Goal: Task Accomplishment & Management: Manage account settings

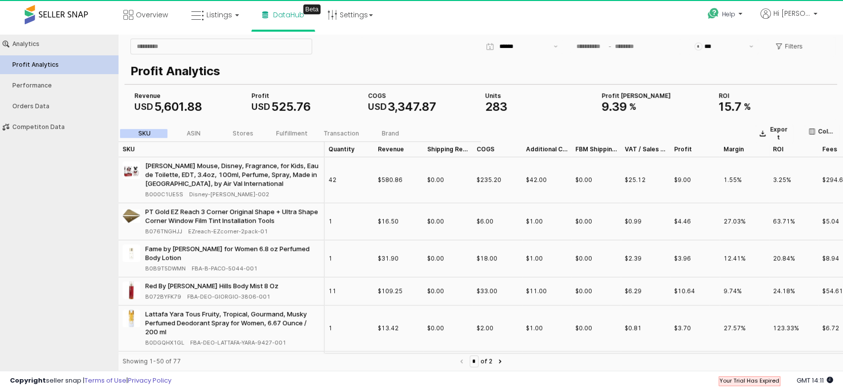
click at [52, 17] on span at bounding box center [56, 14] width 63 height 19
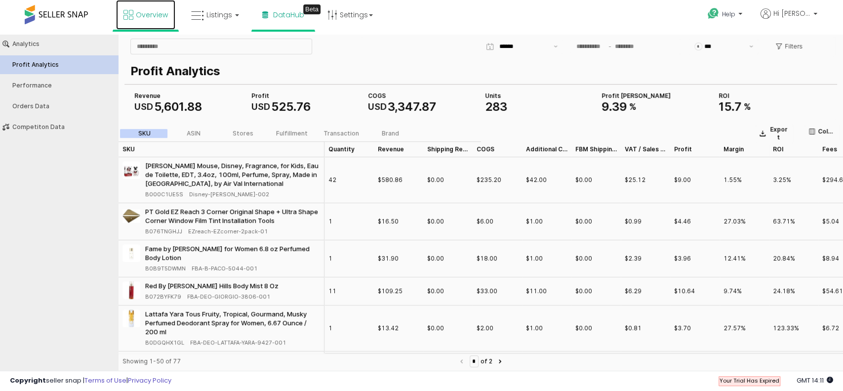
click at [154, 9] on link "Overview" at bounding box center [145, 15] width 59 height 30
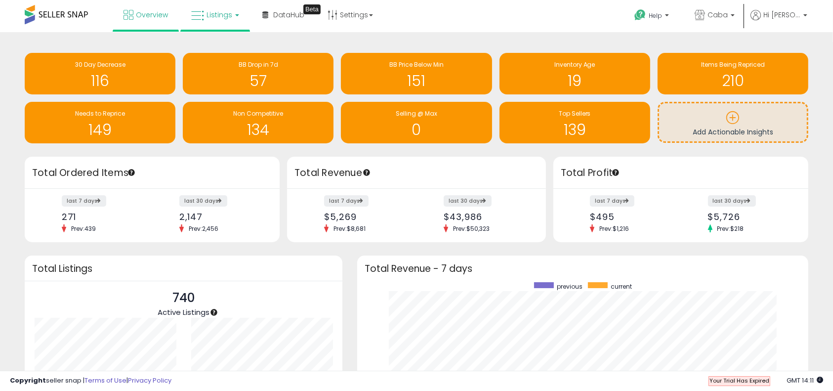
click at [205, 11] on link "Listings" at bounding box center [215, 15] width 63 height 30
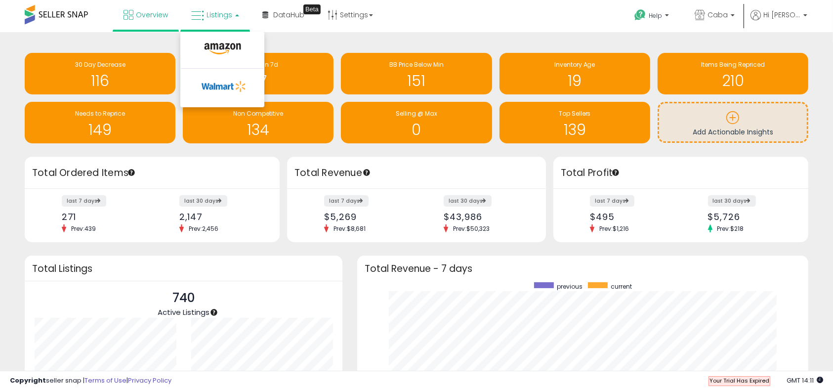
click at [428, 21] on div "Overview Listings DataHub Beta" at bounding box center [268, 21] width 550 height 42
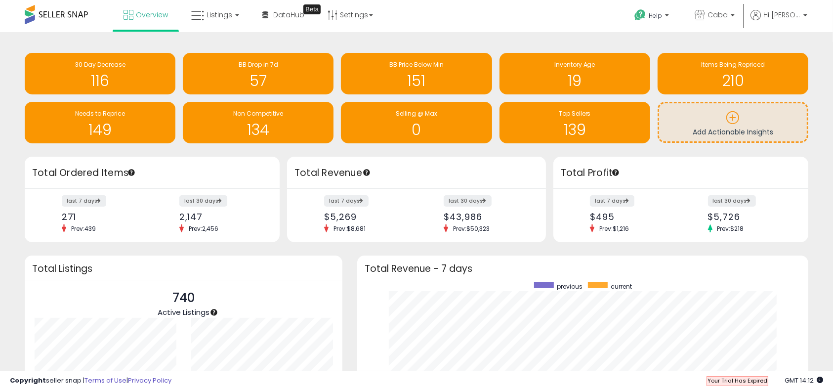
click at [463, 26] on div "Overview Listings DataHub Beta" at bounding box center [268, 21] width 550 height 42
click at [217, 22] on link "Listings" at bounding box center [215, 15] width 63 height 30
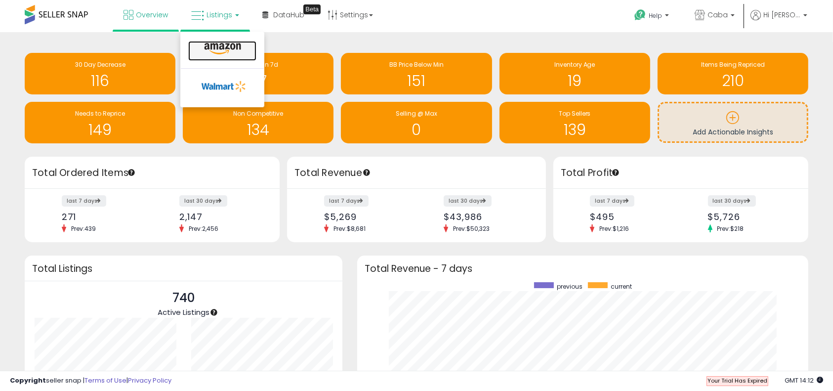
click at [218, 51] on icon at bounding box center [222, 48] width 43 height 13
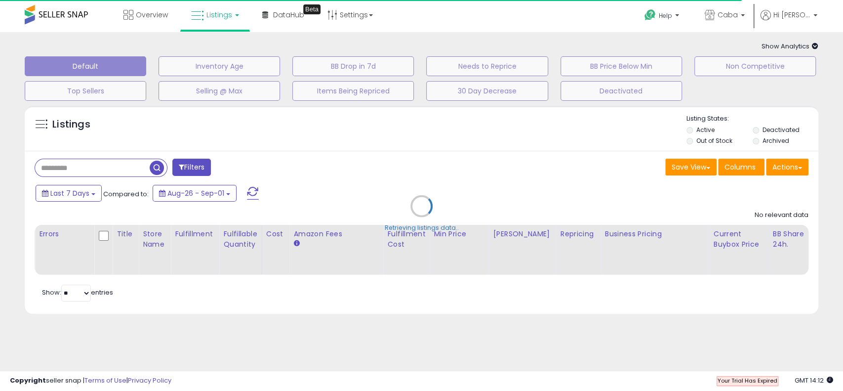
click at [402, 28] on div "Overview Listings DataHub Beta" at bounding box center [271, 21] width 557 height 42
click at [410, 142] on div "Retrieving listings data.." at bounding box center [421, 213] width 809 height 225
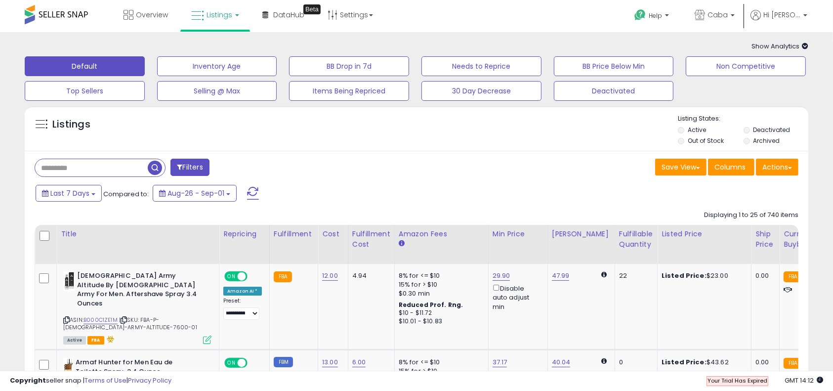
click at [779, 128] on label "Deactivated" at bounding box center [771, 130] width 37 height 8
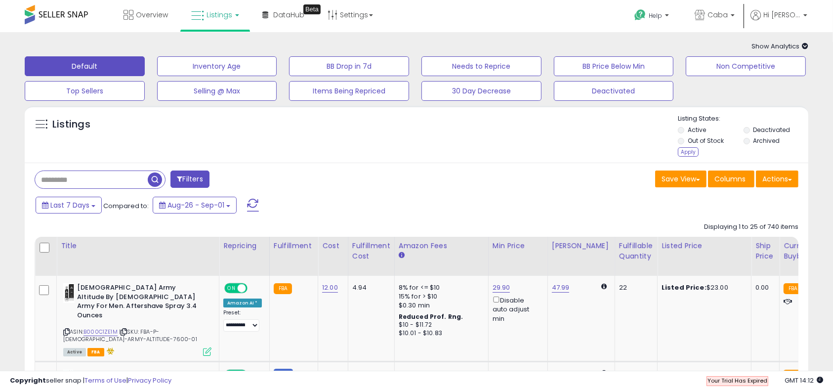
click at [693, 141] on label "Out of Stock" at bounding box center [706, 140] width 36 height 8
click at [693, 127] on label "Active" at bounding box center [697, 130] width 18 height 8
click at [194, 176] on button "Filters" at bounding box center [189, 178] width 39 height 17
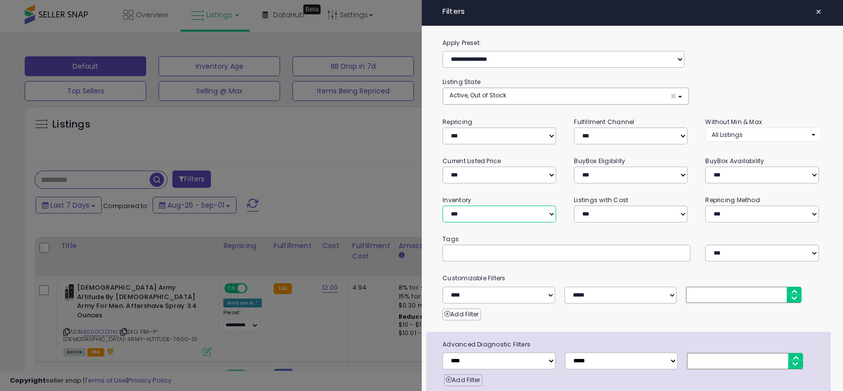
click at [478, 211] on select "**********" at bounding box center [500, 214] width 114 height 17
select select "**********"
click at [443, 206] on select "**********" at bounding box center [500, 214] width 114 height 17
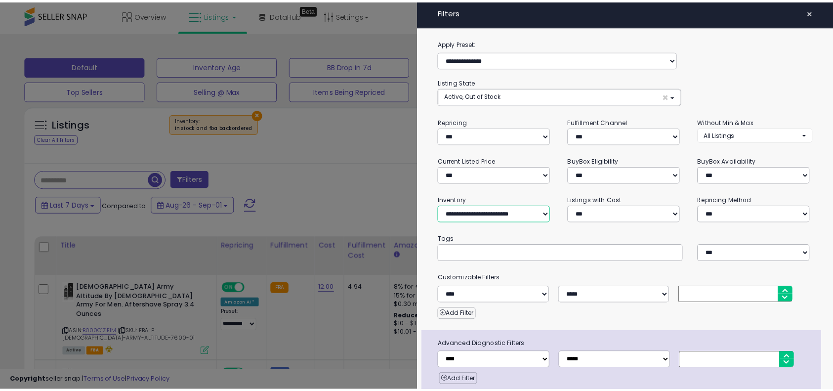
scroll to position [39, 0]
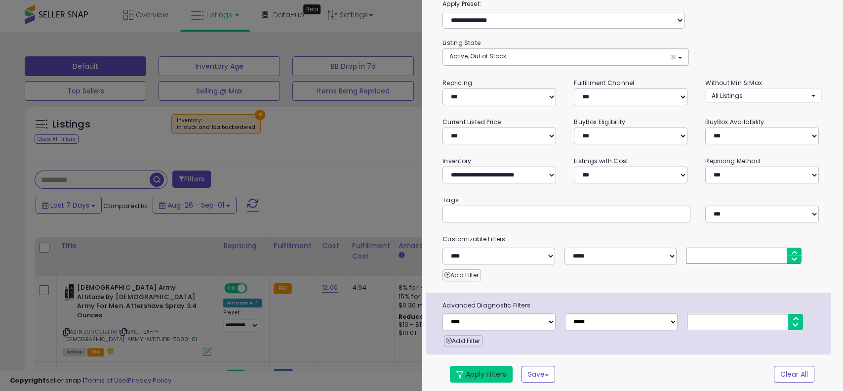
click at [477, 369] on button "Apply Filters" at bounding box center [481, 374] width 63 height 17
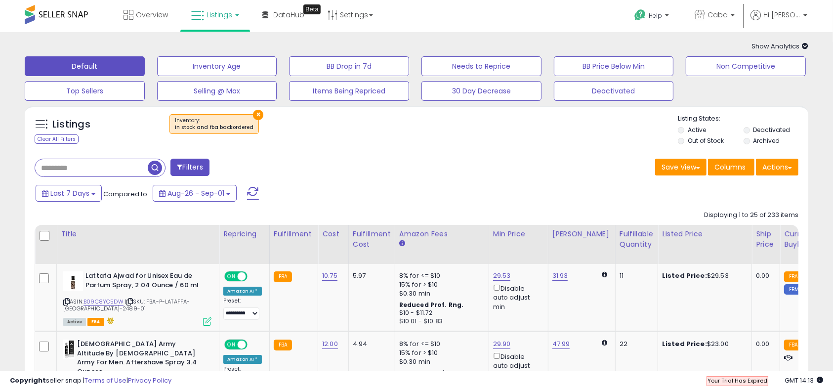
click at [704, 137] on label "Out of Stock" at bounding box center [706, 140] width 36 height 8
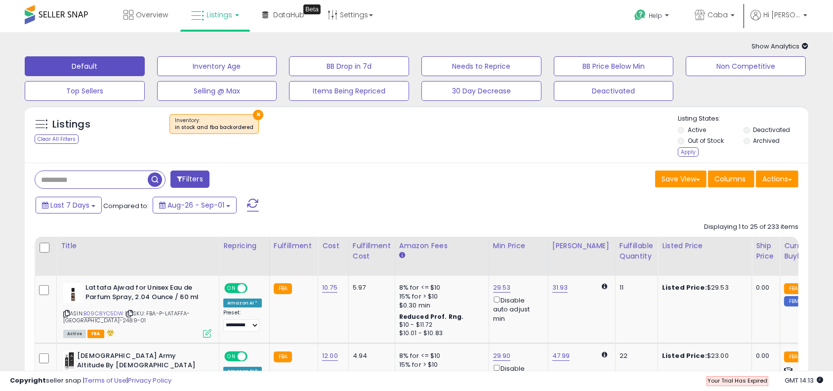
click at [698, 129] on label "Active" at bounding box center [697, 130] width 18 height 8
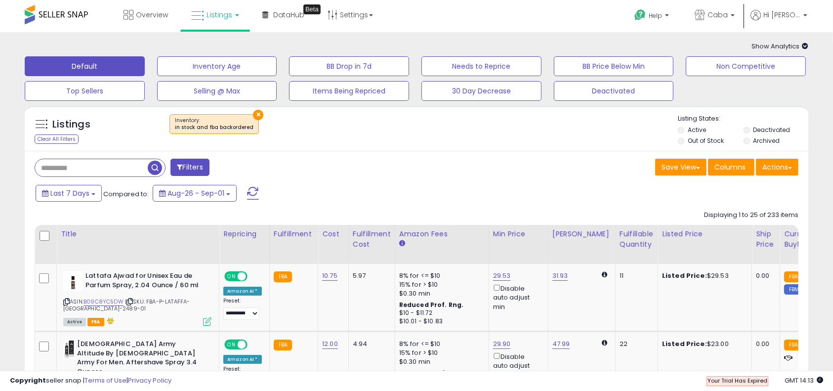
click at [785, 126] on ul "Active Deactivated Out of Stock Archived" at bounding box center [743, 137] width 130 height 22
click at [767, 134] on li "Deactivated" at bounding box center [776, 131] width 64 height 11
click at [758, 126] on label "Deactivated" at bounding box center [771, 130] width 37 height 8
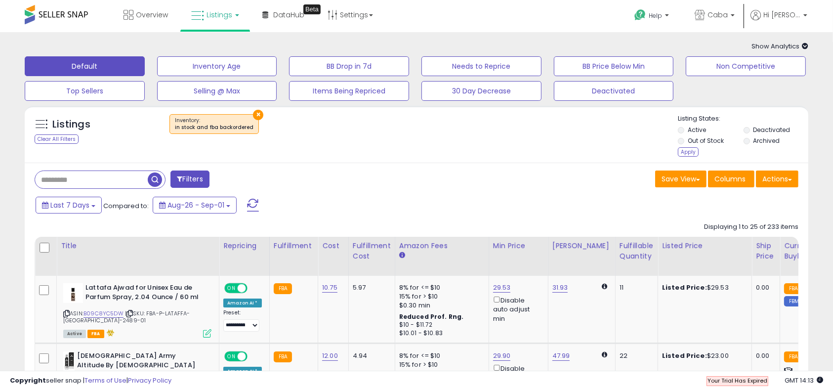
click at [182, 179] on span at bounding box center [179, 178] width 5 height 7
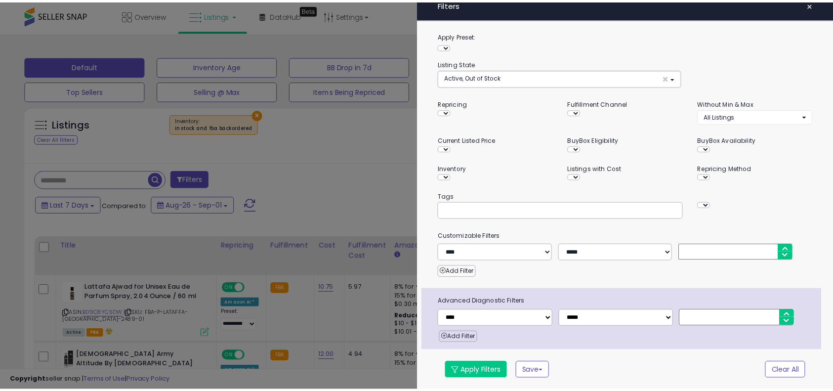
scroll to position [38, 0]
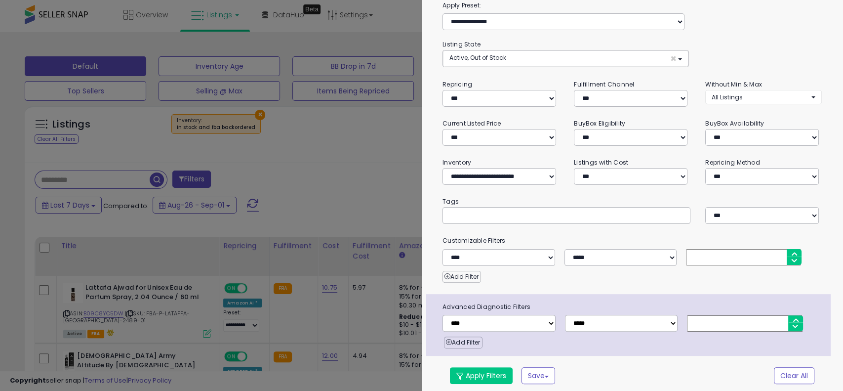
click at [254, 178] on div at bounding box center [421, 195] width 843 height 391
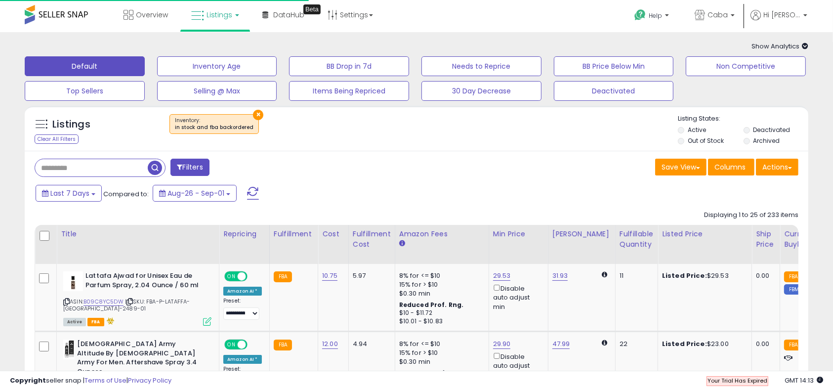
click at [155, 171] on span "button" at bounding box center [155, 168] width 14 height 14
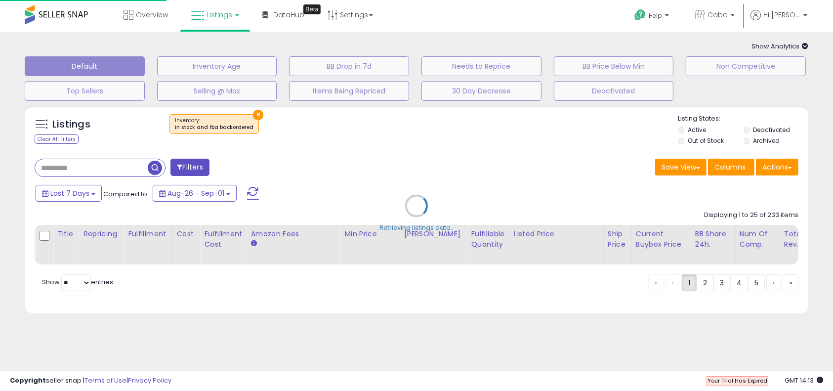
scroll to position [51, 0]
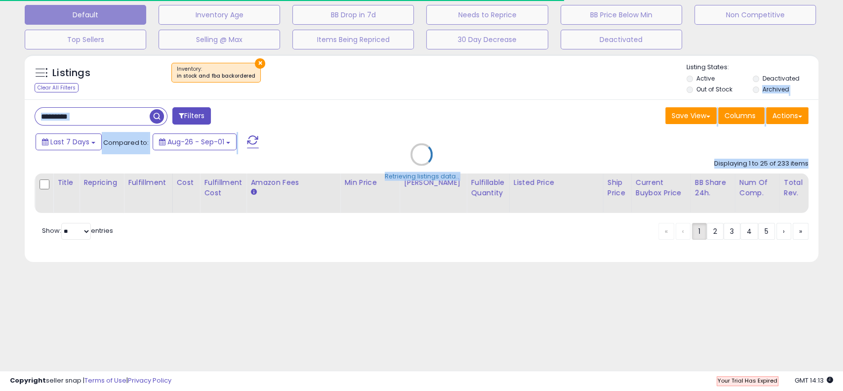
drag, startPoint x: 842, startPoint y: 89, endPoint x: 824, endPoint y: 395, distance: 306.4
click at [824, 339] on html "Unable to login Retrieving listings data.. has not yet accepted the Terms of Us…" at bounding box center [421, 144] width 843 height 391
click at [545, 136] on div "Retrieving listings data.." at bounding box center [421, 161] width 809 height 225
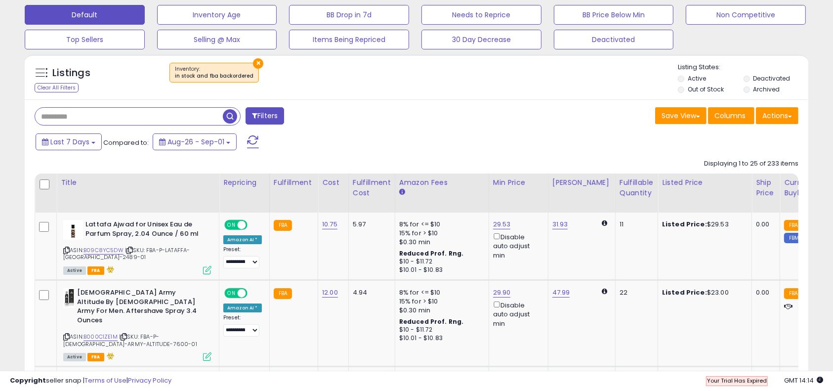
click at [92, 122] on input "text" at bounding box center [129, 116] width 188 height 17
paste input "**********"
type input "**********"
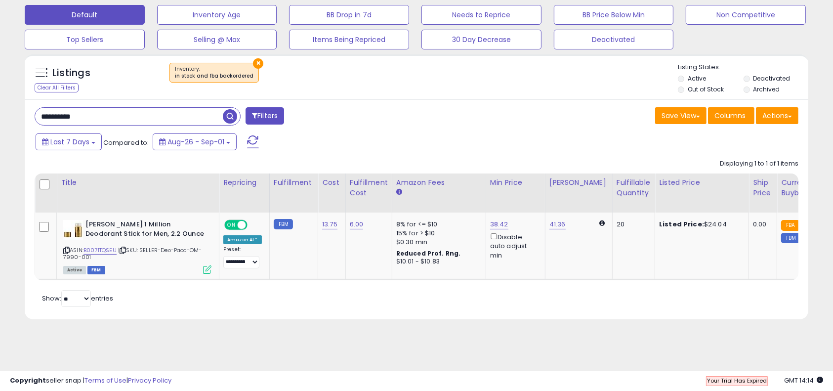
drag, startPoint x: 153, startPoint y: 113, endPoint x: 0, endPoint y: 119, distance: 153.3
click at [0, 119] on div "**********" at bounding box center [416, 186] width 833 height 410
click at [229, 115] on span "button" at bounding box center [230, 116] width 14 height 14
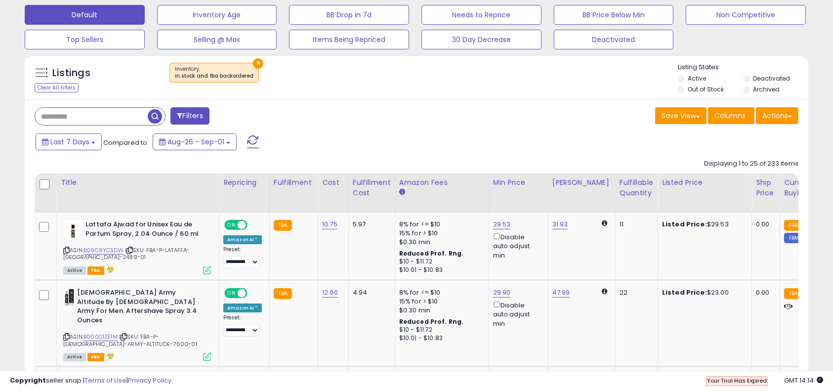
click at [381, 251] on td "5.97" at bounding box center [371, 246] width 46 height 68
click at [494, 112] on div "Save View Save As New View Update Current View Columns Actions Import Export Vi…" at bounding box center [611, 116] width 389 height 19
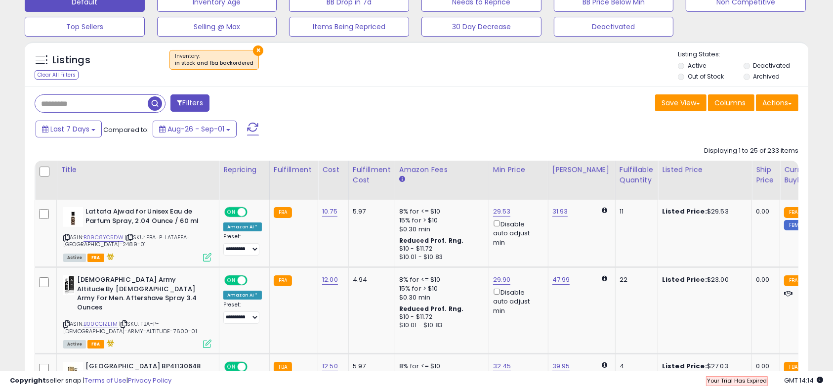
click at [154, 99] on span "button" at bounding box center [155, 103] width 14 height 14
click at [0, 0] on div "Retrieving listings data.." at bounding box center [0, 0] width 0 height 0
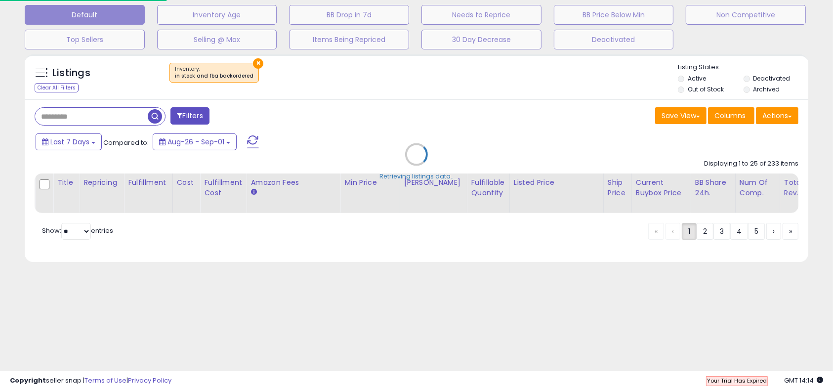
scroll to position [51, 0]
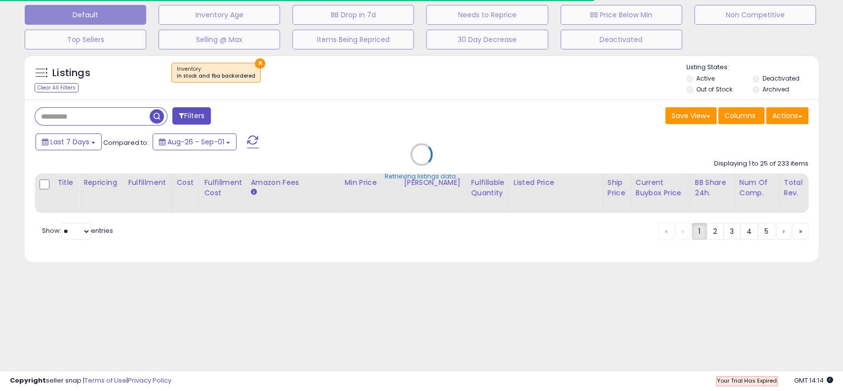
click at [768, 65] on div "Retrieving listings data.." at bounding box center [421, 161] width 809 height 225
click at [709, 75] on div "Retrieving listings data.." at bounding box center [421, 161] width 809 height 225
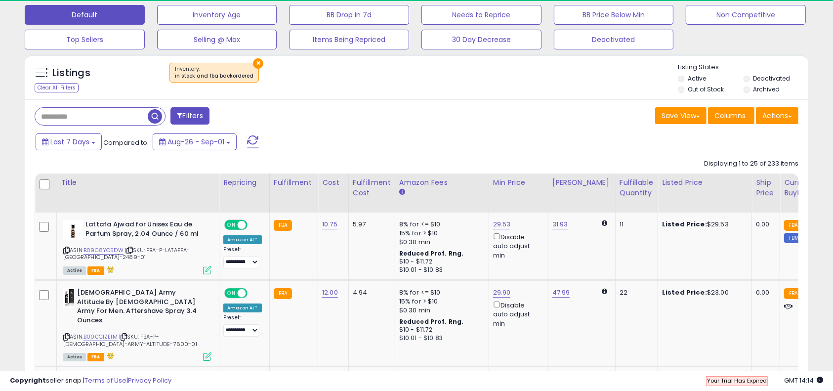
click at [688, 77] on label "Active" at bounding box center [697, 78] width 18 height 8
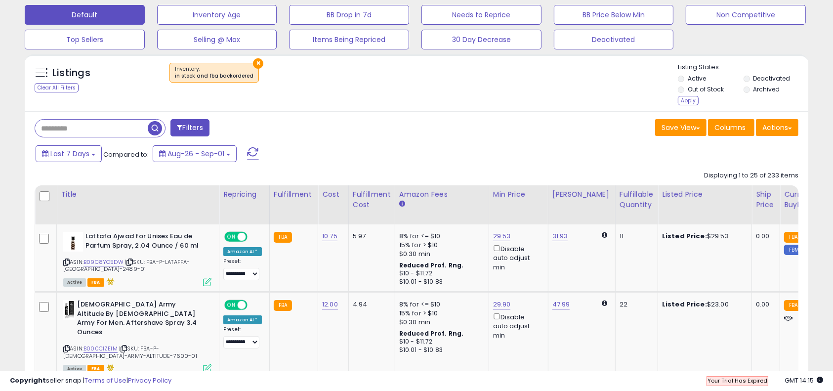
click at [692, 89] on label "Out of Stock" at bounding box center [706, 89] width 36 height 8
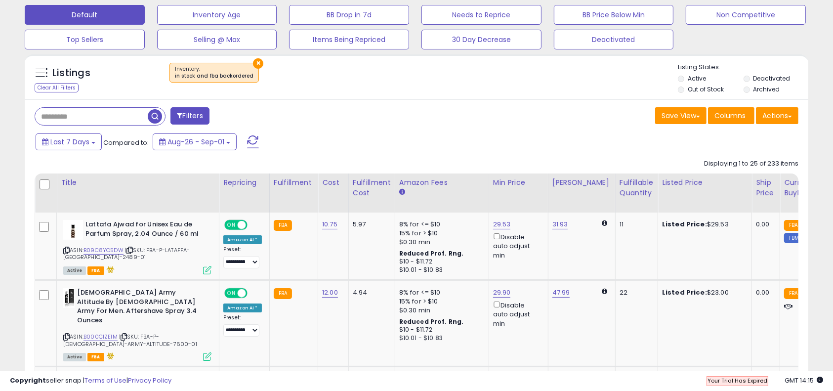
click at [776, 77] on label "Deactivated" at bounding box center [771, 78] width 37 height 8
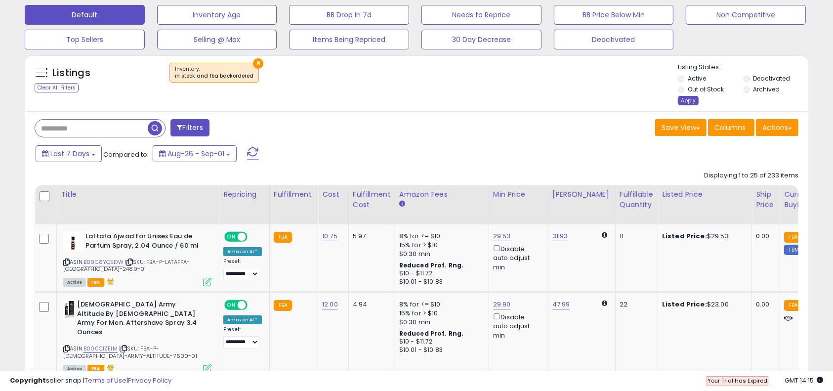
click at [690, 101] on div "Apply" at bounding box center [688, 100] width 21 height 9
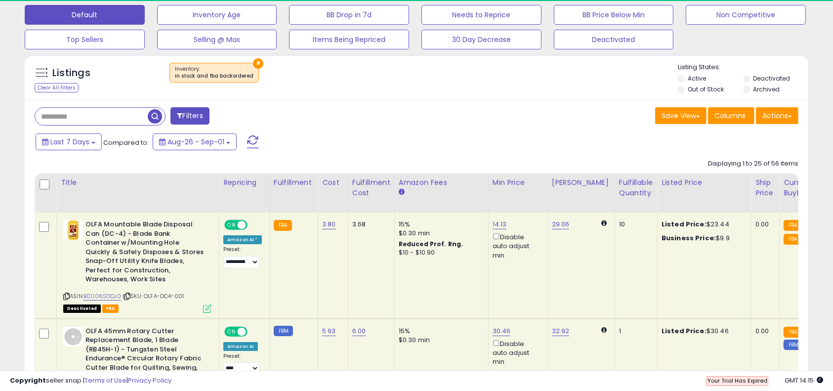
scroll to position [86, 0]
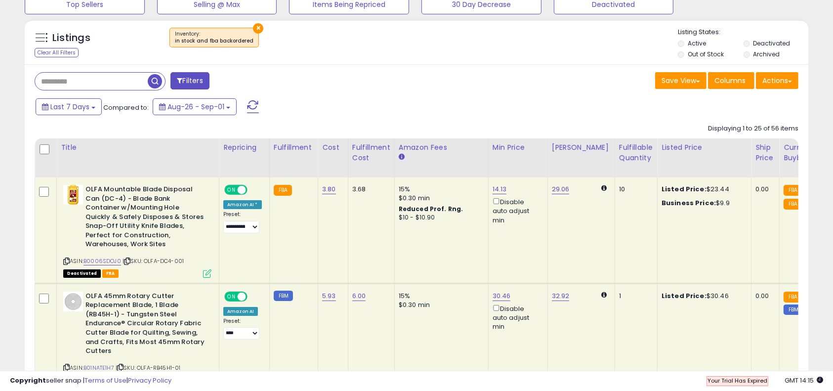
click at [795, 81] on button "Actions" at bounding box center [777, 80] width 42 height 17
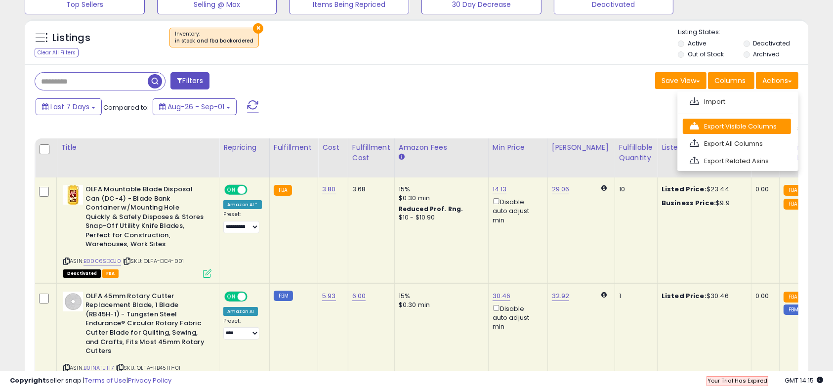
click at [742, 126] on link "Export Visible Columns" at bounding box center [737, 126] width 108 height 15
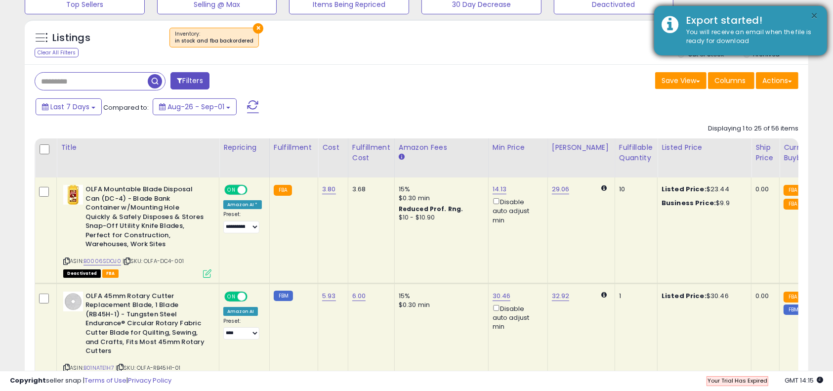
click at [816, 17] on button "×" at bounding box center [815, 16] width 8 height 12
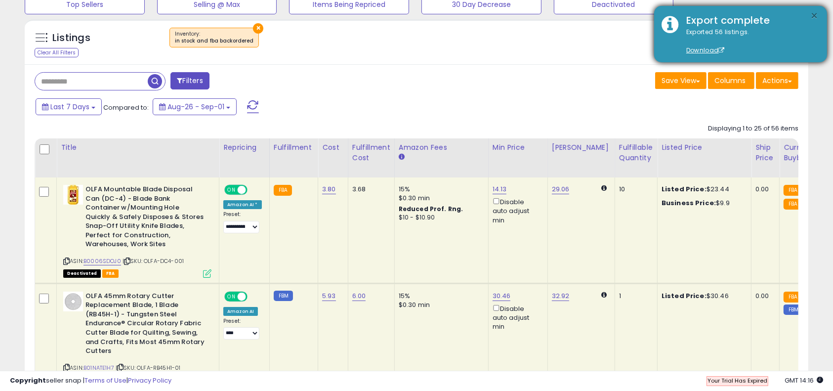
click at [811, 14] on button "×" at bounding box center [815, 16] width 8 height 12
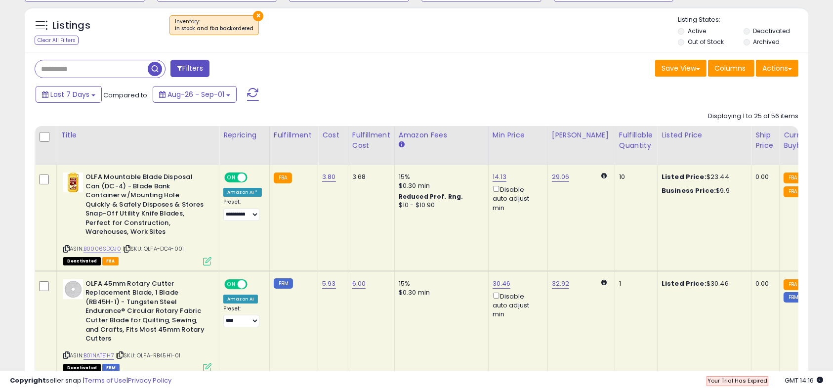
scroll to position [111, 0]
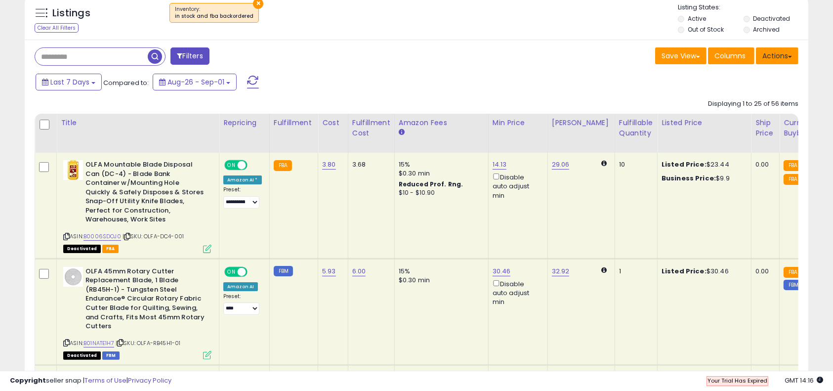
click at [795, 59] on button "Actions" at bounding box center [777, 55] width 42 height 17
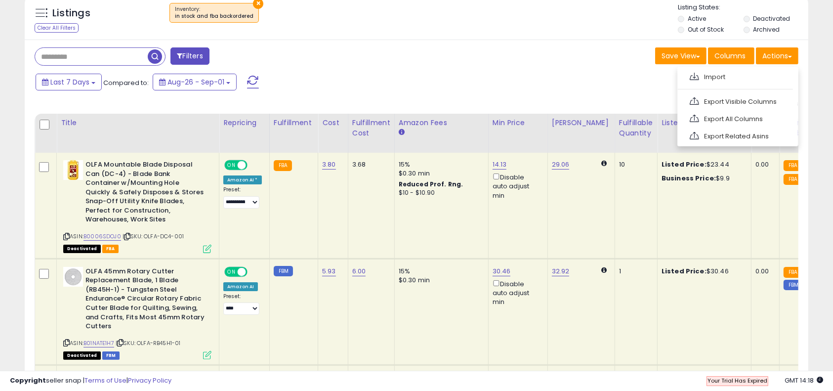
click at [806, 81] on div "Last 7 Days Compared to: Aug-26 - Sep-01" at bounding box center [416, 83] width 779 height 22
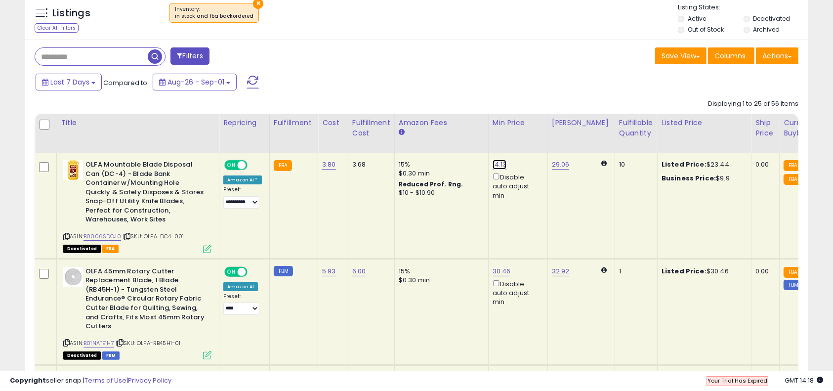
click at [494, 164] on link "14.13" at bounding box center [500, 165] width 14 height 10
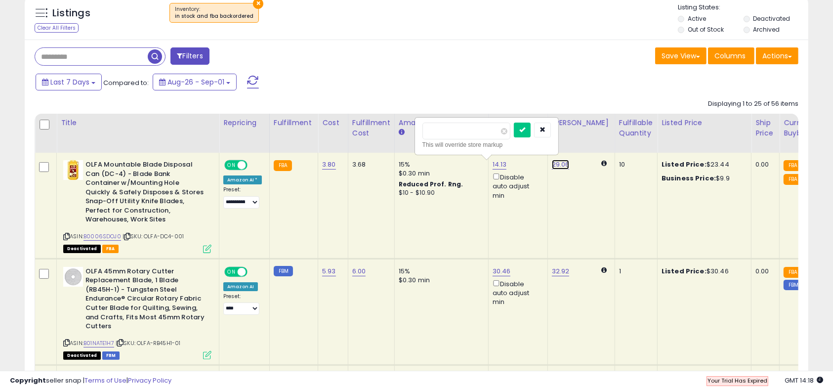
click at [555, 161] on link "29.06" at bounding box center [561, 165] width 18 height 10
click at [322, 192] on td "3.80" at bounding box center [333, 206] width 30 height 106
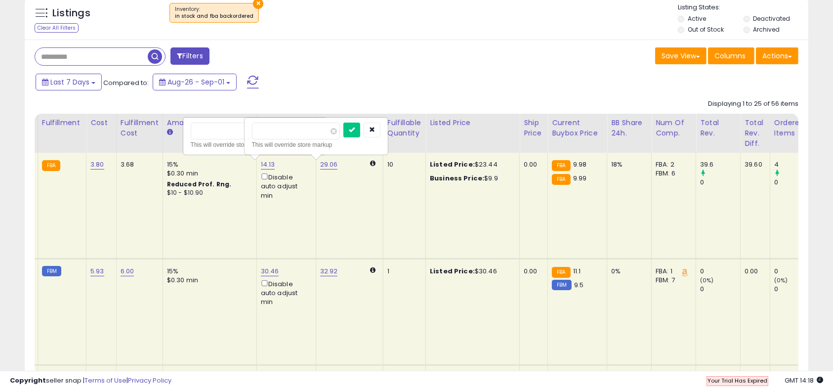
scroll to position [0, 502]
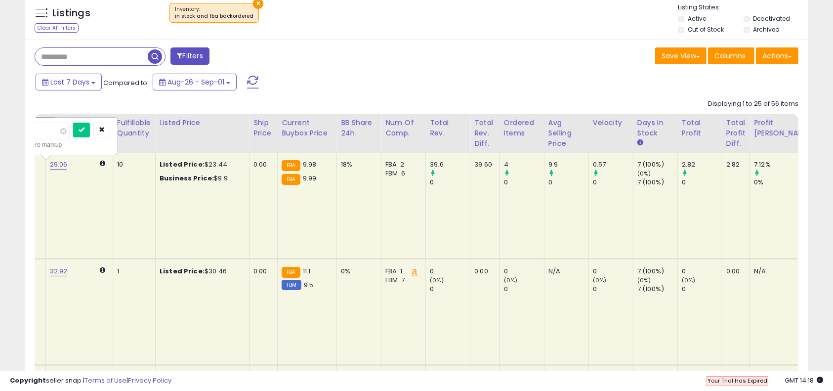
click at [754, 163] on div "7.12%" at bounding box center [785, 164] width 63 height 9
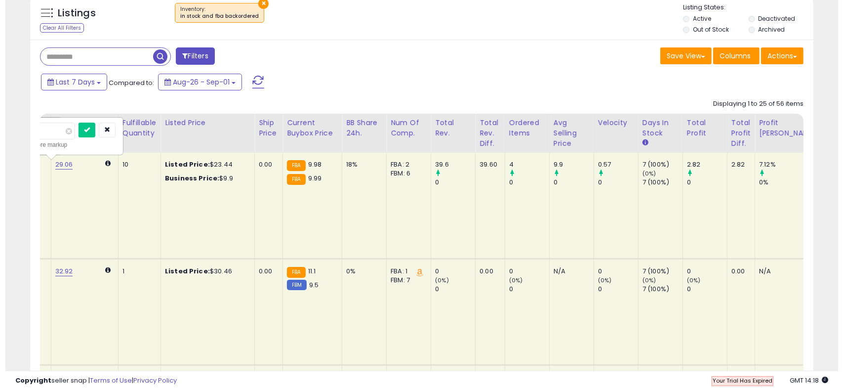
scroll to position [0, 0]
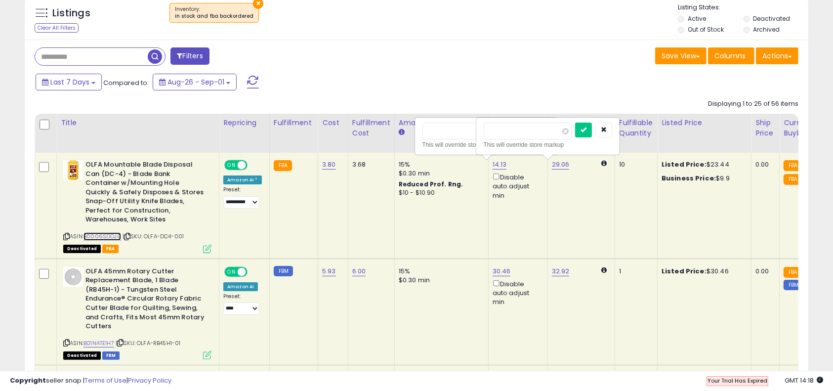
click at [104, 235] on link "B0006SDOJ0" at bounding box center [103, 236] width 38 height 8
click at [281, 162] on small "FBA" at bounding box center [283, 165] width 18 height 11
click at [348, 206] on td "3.68" at bounding box center [371, 206] width 46 height 106
click at [209, 249] on icon at bounding box center [207, 249] width 8 height 8
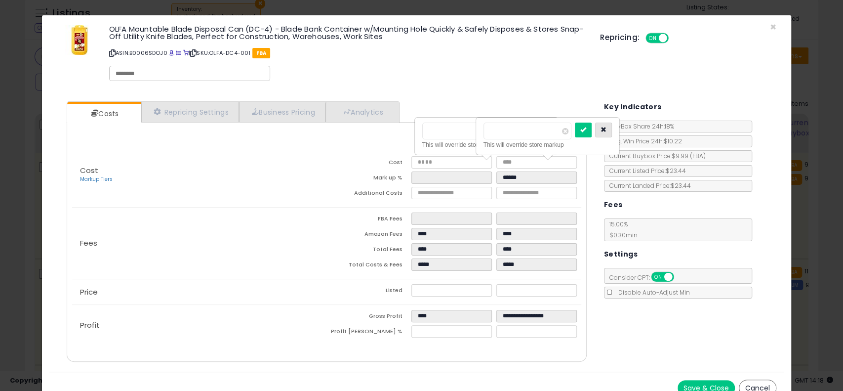
click at [607, 129] on icon "button" at bounding box center [604, 129] width 6 height 6
click at [546, 126] on icon "button" at bounding box center [543, 129] width 6 height 6
click at [442, 155] on th "Min" at bounding box center [454, 151] width 85 height 9
click at [442, 192] on input "****" at bounding box center [452, 193] width 81 height 12
drag, startPoint x: 336, startPoint y: 208, endPoint x: 390, endPoint y: 194, distance: 55.6
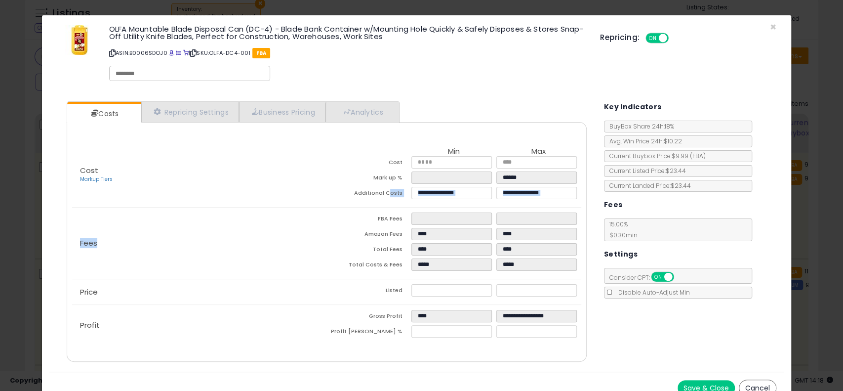
click at [390, 194] on div "Cost Markup Tiers Min Max Cost **** **** Mark up % ***** ****** Additional Cost…" at bounding box center [327, 243] width 524 height 203
click at [390, 194] on td "Additional Costs" at bounding box center [369, 194] width 85 height 15
drag, startPoint x: 345, startPoint y: 196, endPoint x: 402, endPoint y: 192, distance: 56.5
click at [402, 192] on td "Additional Costs" at bounding box center [369, 194] width 85 height 15
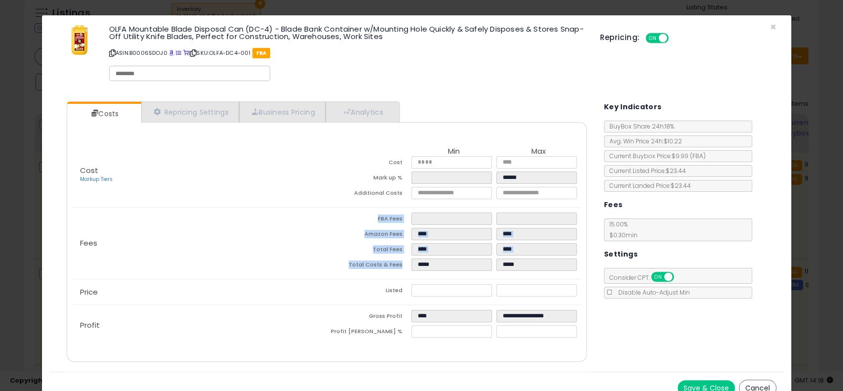
drag, startPoint x: 367, startPoint y: 221, endPoint x: 404, endPoint y: 268, distance: 59.8
click at [404, 268] on tbody "FBA Fees **** **** Amazon Fees **** **** Total Fees **** **** Total Costs & Fee…" at bounding box center [454, 242] width 254 height 61
click at [404, 268] on td "Total Costs & Fees" at bounding box center [369, 265] width 85 height 15
click at [438, 301] on div "Price Listed ***** *****" at bounding box center [326, 291] width 509 height 25
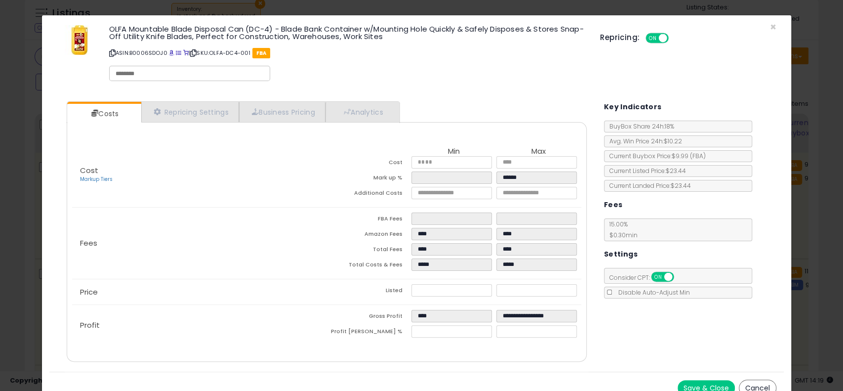
click at [484, 349] on div "Cost Markup Tiers Min Max Cost **** **** Mark up % ***** ****** Additional Cost…" at bounding box center [327, 242] width 520 height 240
click at [516, 354] on div "Cost Markup Tiers Min Max Cost **** **** Mark up % ***** ****** Additional Cost…" at bounding box center [327, 242] width 520 height 240
click at [529, 291] on input "*****" at bounding box center [537, 290] width 81 height 12
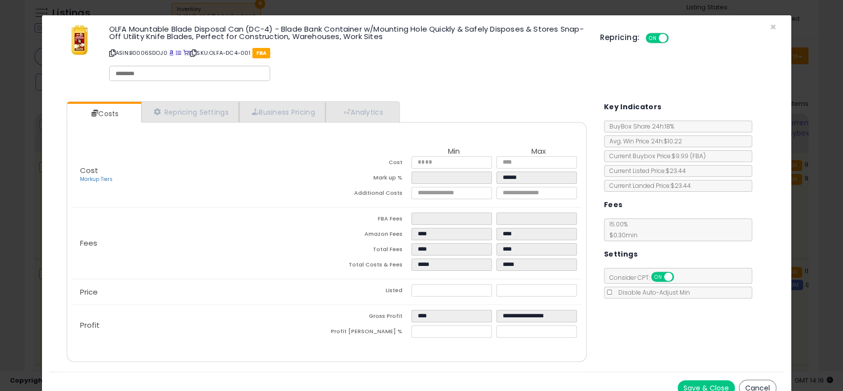
click at [530, 279] on div "Price Listed ***** *****" at bounding box center [326, 291] width 509 height 25
click at [525, 276] on div "Fees FBA Fees **** **** Amazon Fees **** **** Total Fees **** **** Total Costs …" at bounding box center [326, 243] width 509 height 71
click at [206, 112] on link "Repricing Settings" at bounding box center [190, 112] width 98 height 20
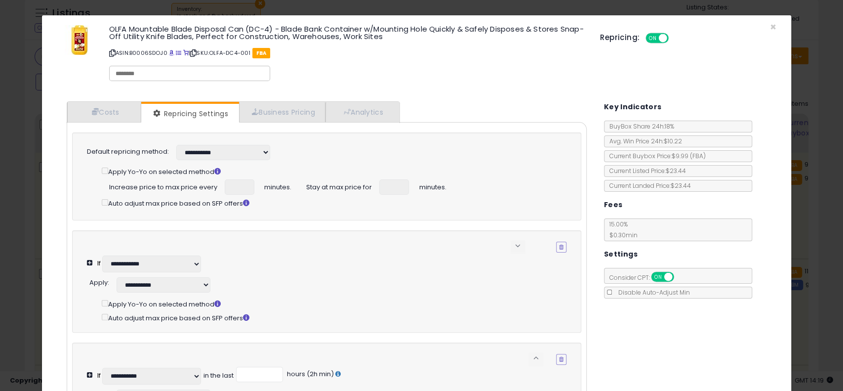
click at [758, 23] on div "OLFA Mountable Blade Disposal Can (DC-4) - Blade Bank Container w/Mounting Hole…" at bounding box center [416, 55] width 734 height 64
click at [770, 25] on span "×" at bounding box center [773, 27] width 6 height 14
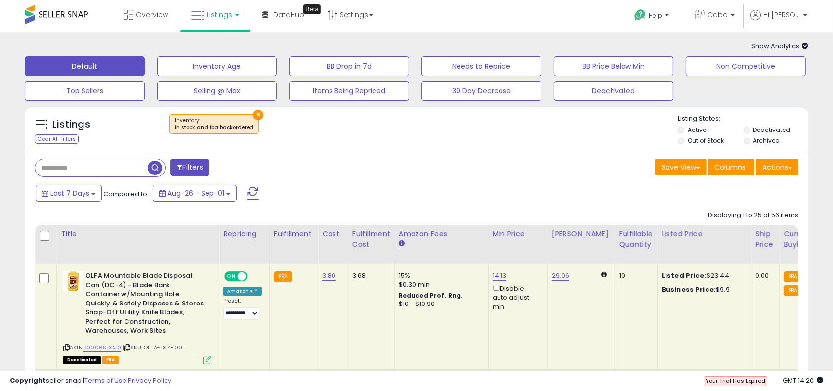
click at [330, 113] on div "Listings Clear All Filters × Inventory Active" at bounding box center [417, 128] width 784 height 45
click at [253, 117] on button "×" at bounding box center [258, 115] width 10 height 10
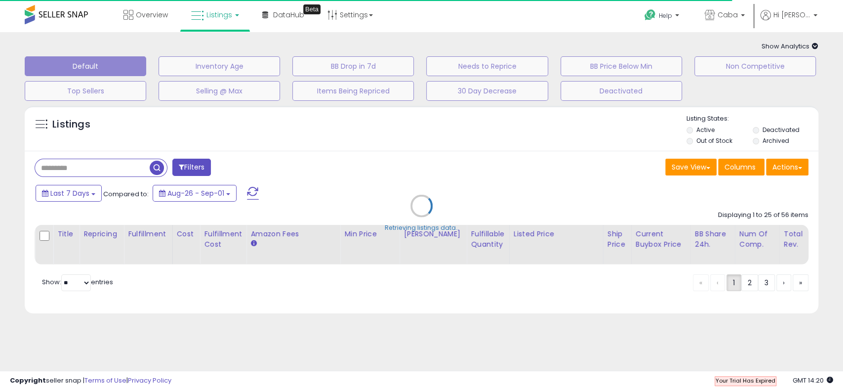
click at [513, 126] on div "Retrieving listings data.." at bounding box center [421, 213] width 809 height 225
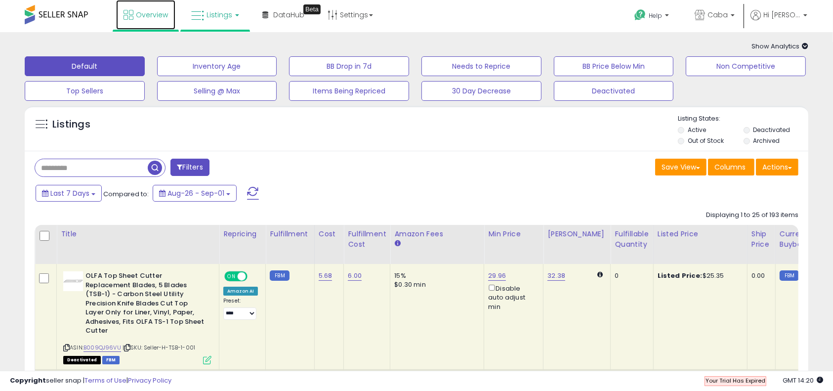
click at [132, 15] on icon at bounding box center [129, 15] width 10 height 10
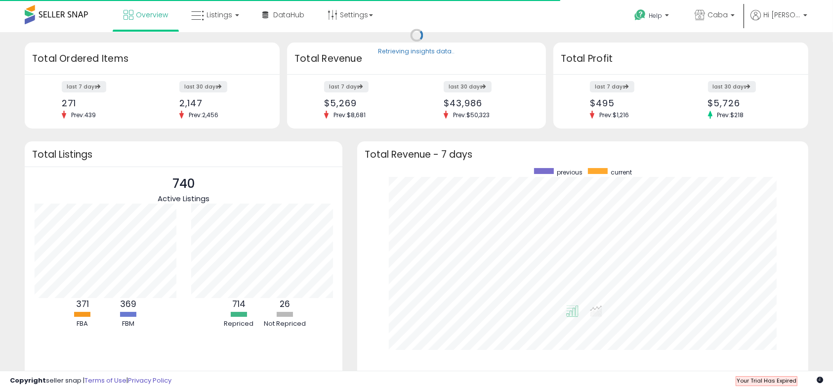
scroll to position [187, 431]
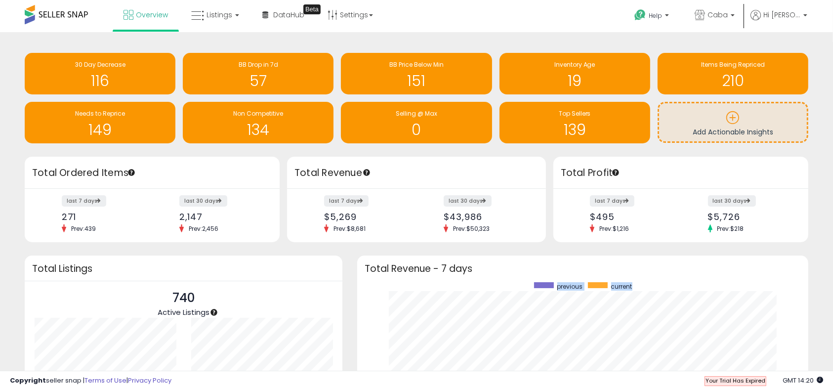
drag, startPoint x: 822, startPoint y: 2, endPoint x: 837, endPoint y: 283, distance: 280.6
click at [833, 283] on html "Unable to login Retrieving listings data.. has not yet accepted the Terms of Us…" at bounding box center [416, 195] width 833 height 391
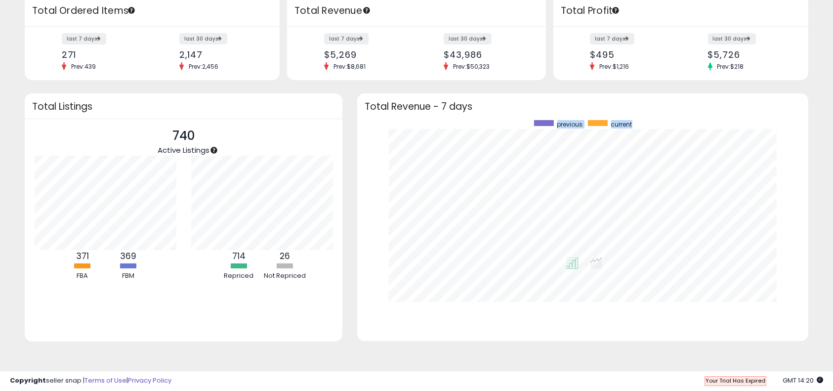
scroll to position [0, 0]
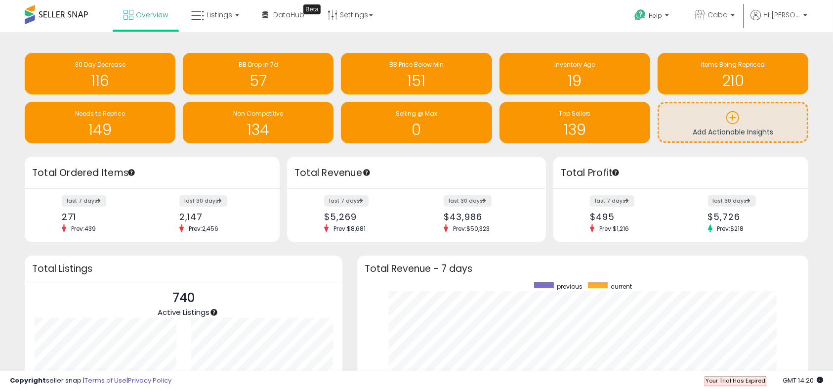
click at [829, 119] on div "Retrieving insights data.. 30 Day Decrease 116 BB Drop in 7d 57 BB Price Below …" at bounding box center [416, 292] width 833 height 521
drag, startPoint x: 829, startPoint y: 119, endPoint x: 842, endPoint y: 120, distance: 13.4
click at [833, 120] on html "Unable to login Retrieving listings data.. has not yet accepted the Terms of Us…" at bounding box center [416, 195] width 833 height 391
click at [215, 13] on span "Listings" at bounding box center [220, 15] width 26 height 10
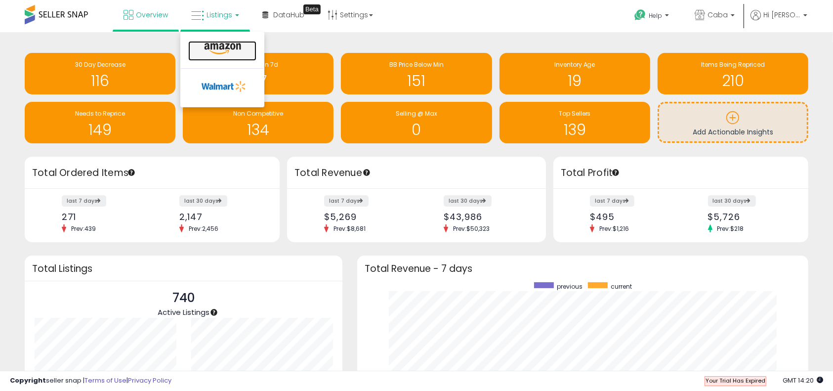
click at [214, 49] on icon at bounding box center [222, 48] width 43 height 13
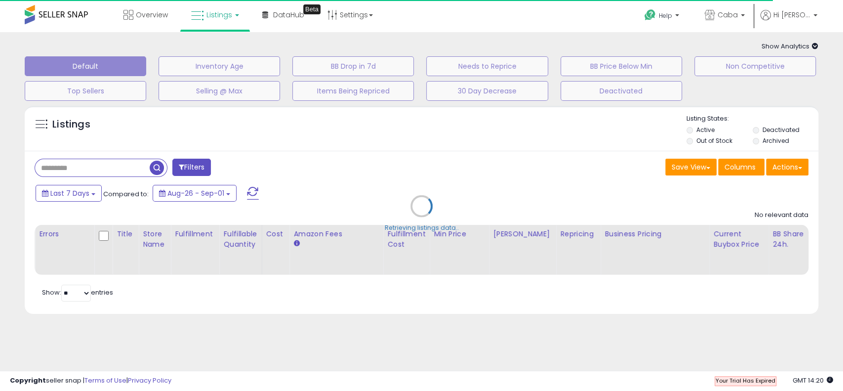
click at [438, 18] on div "Overview Listings DataHub Beta" at bounding box center [271, 21] width 557 height 42
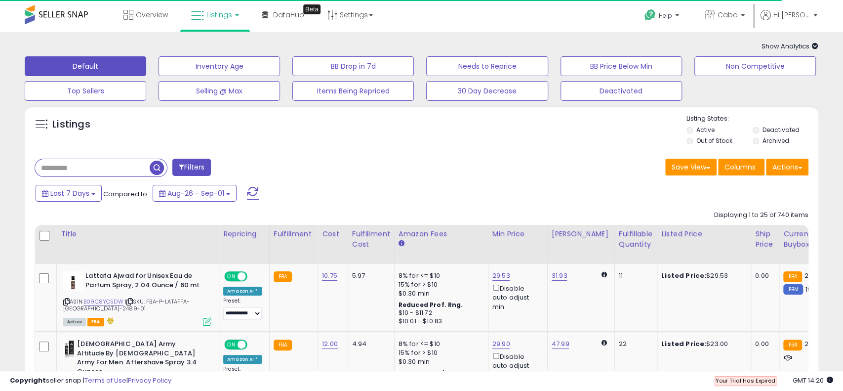
click at [431, 22] on div "Overview Listings DataHub Beta" at bounding box center [271, 21] width 557 height 42
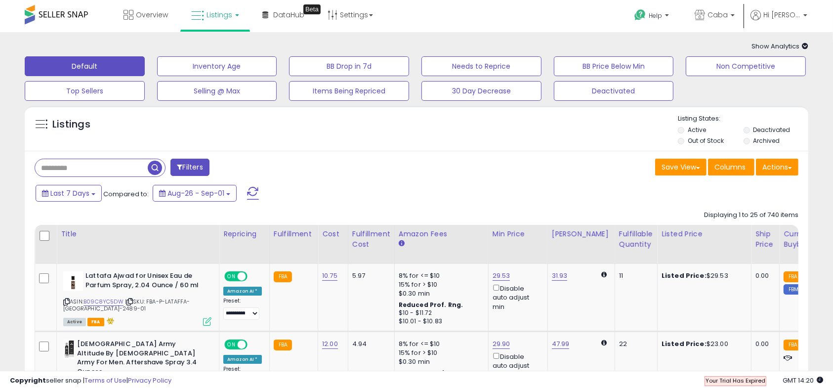
click at [431, 22] on div "Overview Listings DataHub Beta" at bounding box center [268, 21] width 550 height 42
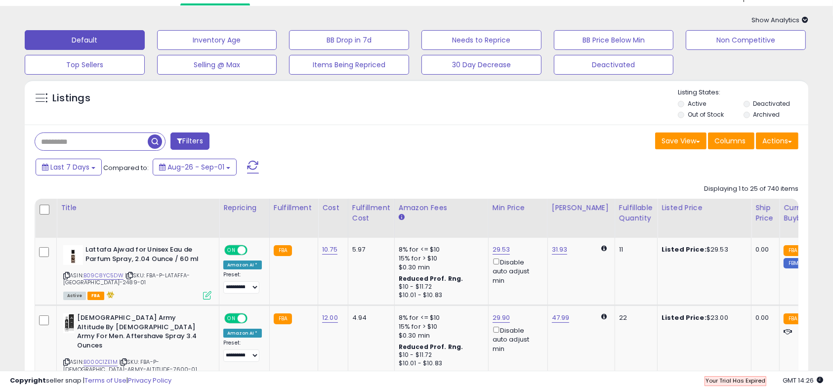
click at [452, 123] on div "Listings Active" at bounding box center [417, 102] width 784 height 45
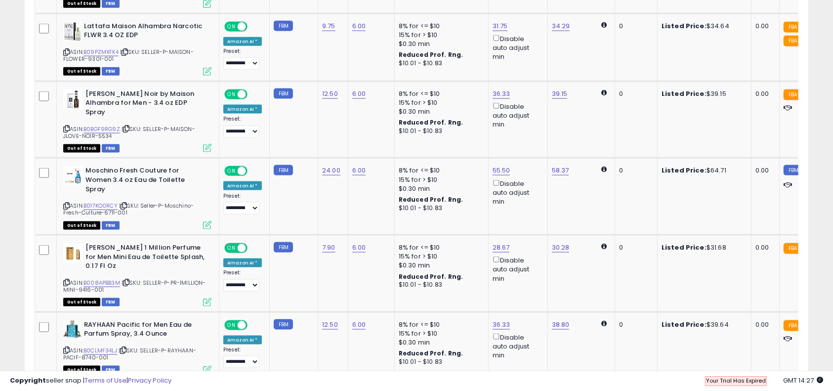
scroll to position [0, 0]
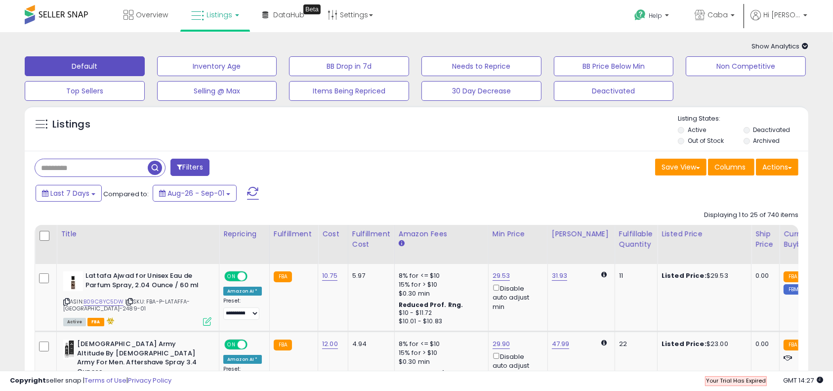
click at [438, 4] on div "Overview Listings DataHub Beta" at bounding box center [268, 21] width 550 height 42
click at [333, 201] on div "Last 7 Days Compared to: Aug-26 - Sep-01" at bounding box center [319, 194] width 573 height 22
